Goal: Task Accomplishment & Management: Manage account settings

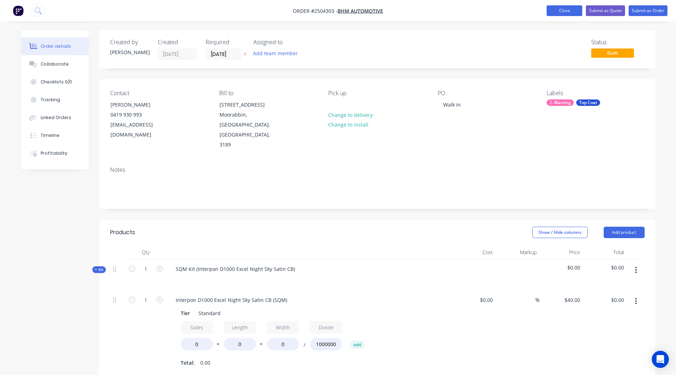
click at [565, 12] on button "Close" at bounding box center [564, 10] width 36 height 11
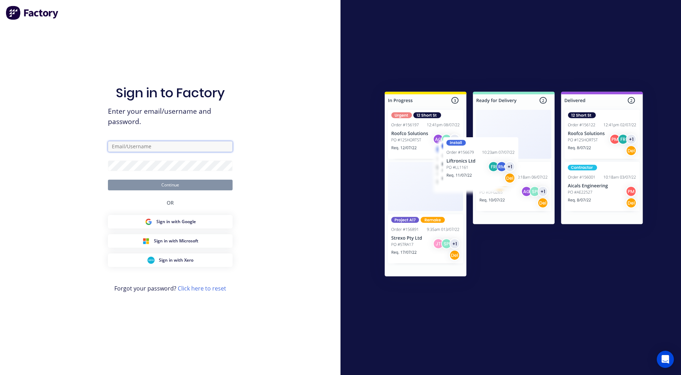
click at [140, 148] on input "text" at bounding box center [170, 146] width 125 height 11
click at [191, 142] on input "text" at bounding box center [170, 146] width 125 height 11
type input "a"
type input "warehouse@aclasspowdercoating.com.au"
drag, startPoint x: 213, startPoint y: 145, endPoint x: -1, endPoint y: 117, distance: 216.6
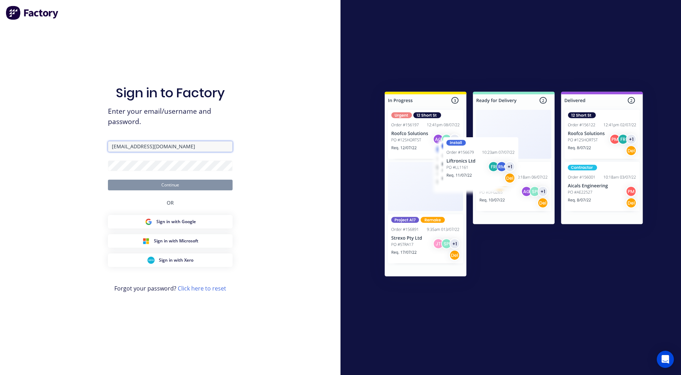
click at [0, 117] on html "Sign in to Factory Enter your email/username and password. warehouse@aclasspowd…" at bounding box center [340, 187] width 681 height 375
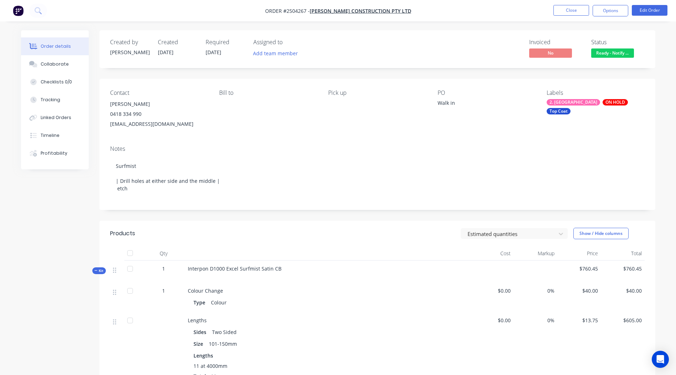
click at [17, 10] on img "button" at bounding box center [18, 10] width 11 height 11
